Goal: Information Seeking & Learning: Find specific page/section

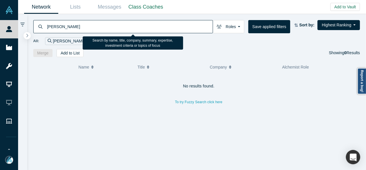
drag, startPoint x: 85, startPoint y: 26, endPoint x: 49, endPoint y: 25, distance: 36.5
click at [49, 25] on input "[PERSON_NAME]" at bounding box center [130, 27] width 166 height 14
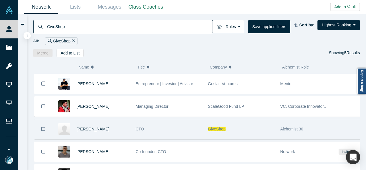
type input "GiveShop"
click at [216, 130] on span "GiveShop" at bounding box center [217, 129] width 18 height 5
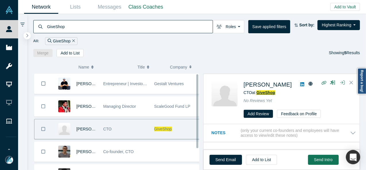
click at [266, 93] on span "GiveShop" at bounding box center [266, 92] width 19 height 5
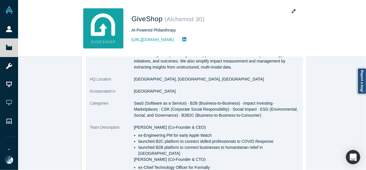
scroll to position [115, 0]
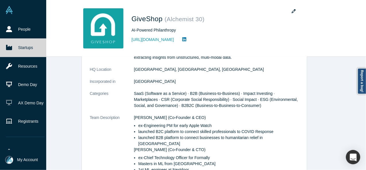
click at [10, 45] on icon at bounding box center [9, 48] width 6 height 6
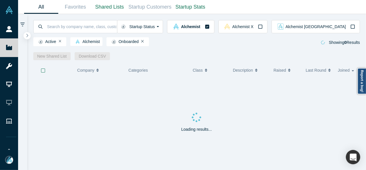
click at [60, 30] on input at bounding box center [82, 27] width 71 height 14
paste input "Glidlely"
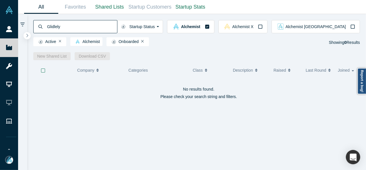
click at [55, 27] on input "Glidlely" at bounding box center [82, 27] width 71 height 14
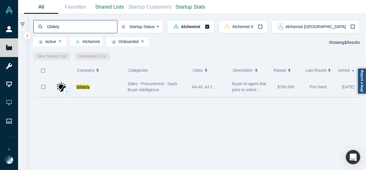
type input "Glidely"
click at [87, 89] on span "Glidely" at bounding box center [83, 87] width 14 height 5
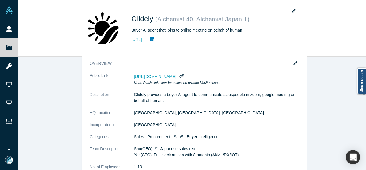
scroll to position [86, 0]
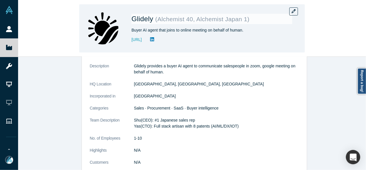
click at [36, 51] on div "Glidely ( Alchemist 40, Alchemist Japan 1 ) Buyer AI agent that joins to online…" at bounding box center [192, 28] width 348 height 57
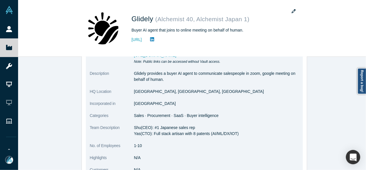
scroll to position [41, 0]
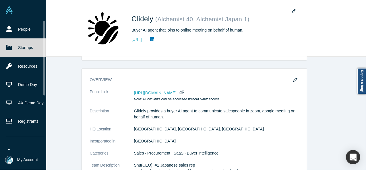
click at [8, 51] on link "Startups" at bounding box center [25, 47] width 51 height 18
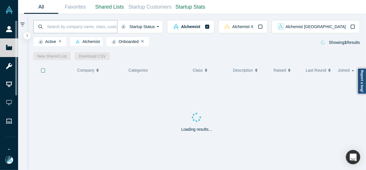
click at [62, 26] on input at bounding box center [82, 27] width 71 height 14
paste input "​Goodtalent"
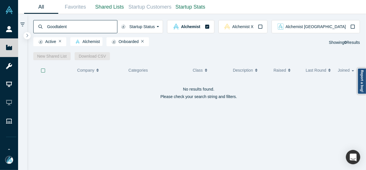
click at [84, 26] on input "​Goodtalent" at bounding box center [82, 27] width 71 height 14
type input "​Goodtalent"
